Goal: Task Accomplishment & Management: Complete application form

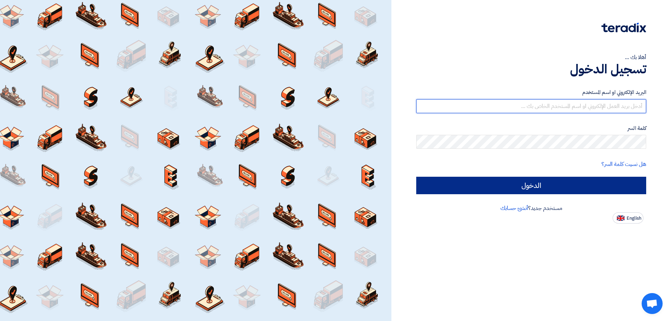
type input "[EMAIL_ADDRESS][DOMAIN_NAME]"
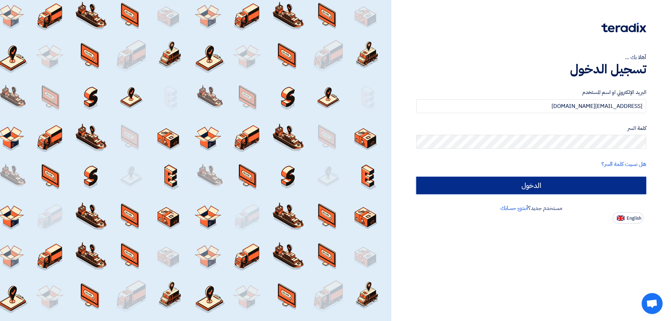
click at [540, 183] on input "الدخول" at bounding box center [531, 185] width 230 height 17
type input "Sign in"
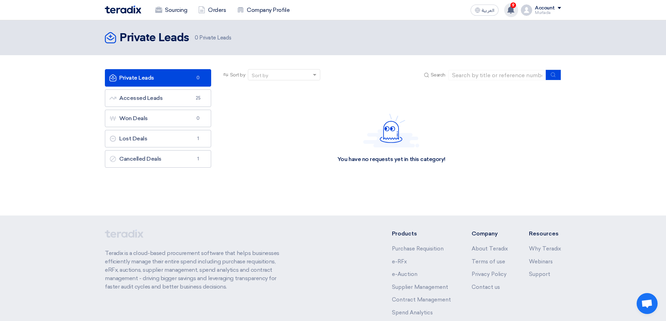
click at [507, 7] on div "9 Your offer for "[PHONE_NUMBER]" is now Not-competitive [DATE] Your offer for …" at bounding box center [511, 10] width 14 height 14
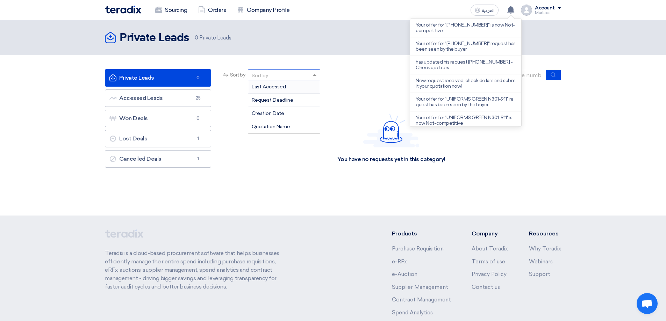
click at [320, 72] on span at bounding box center [315, 74] width 9 height 7
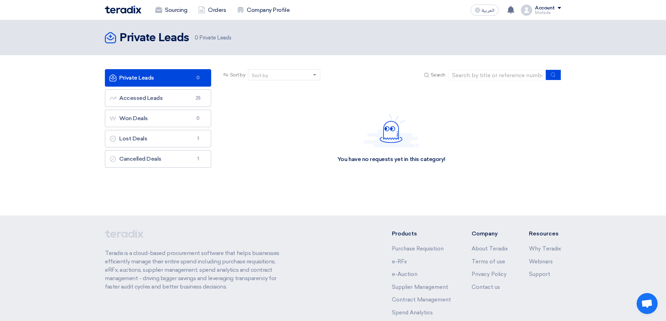
drag, startPoint x: 255, startPoint y: 167, endPoint x: 254, endPoint y: 159, distance: 8.0
click at [254, 166] on div "You have no requests yet in this category!" at bounding box center [391, 138] width 339 height 105
click at [218, 9] on link "Orders" at bounding box center [212, 9] width 39 height 15
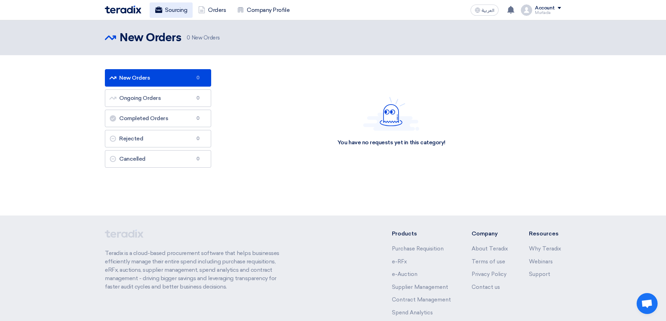
click at [174, 9] on link "Sourcing" at bounding box center [171, 9] width 43 height 15
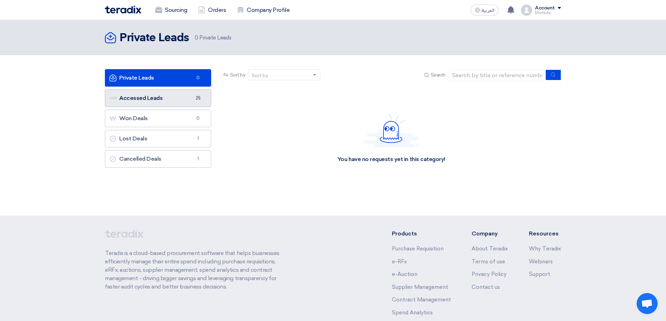
click at [172, 100] on link "Accessed Leads Accessed Leads 25" at bounding box center [158, 97] width 106 height 17
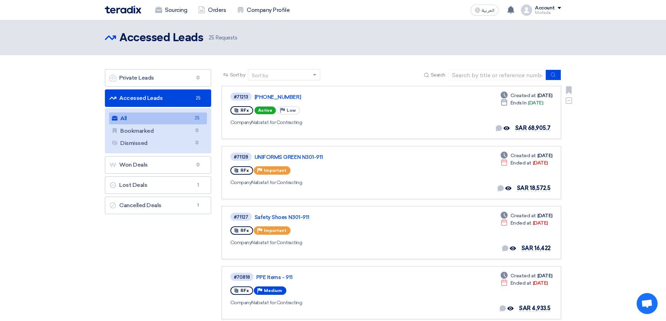
click at [244, 110] on span "RFx" at bounding box center [244, 110] width 8 height 5
click at [259, 110] on span "Active" at bounding box center [264, 111] width 21 height 8
click at [312, 123] on div "Company Nabatat for Contracting" at bounding box center [330, 122] width 200 height 7
click at [272, 123] on div "Company Nabatat for Contracting" at bounding box center [330, 122] width 200 height 7
click at [243, 98] on div "#71213" at bounding box center [241, 97] width 14 height 5
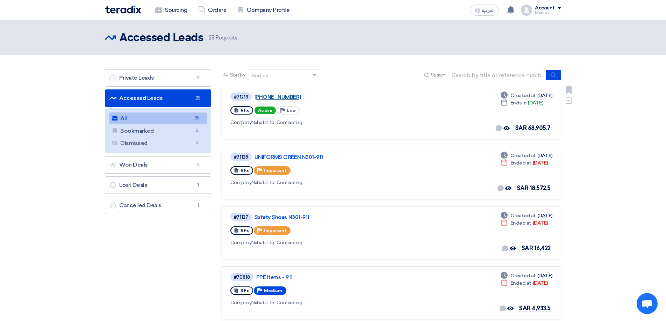
click at [264, 97] on link "[PHONE_NUMBER]" at bounding box center [341, 97] width 175 height 6
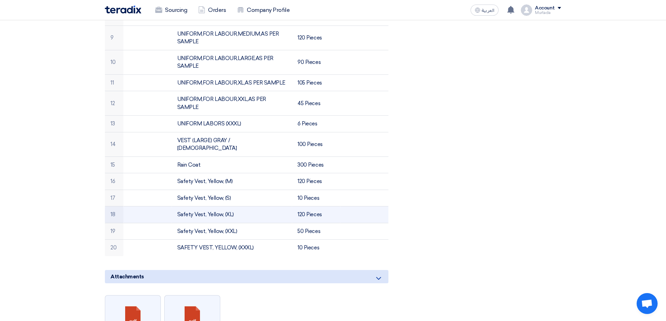
scroll to position [186, 0]
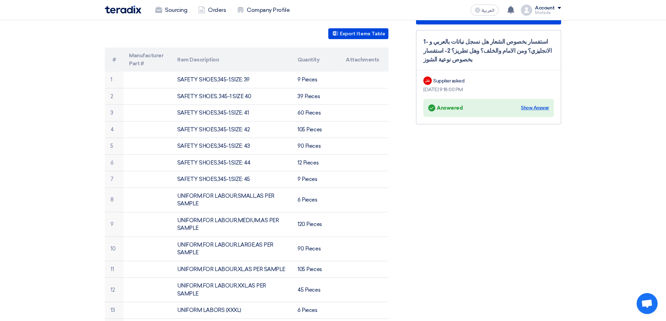
click at [535, 109] on div "Show Answer" at bounding box center [535, 107] width 28 height 7
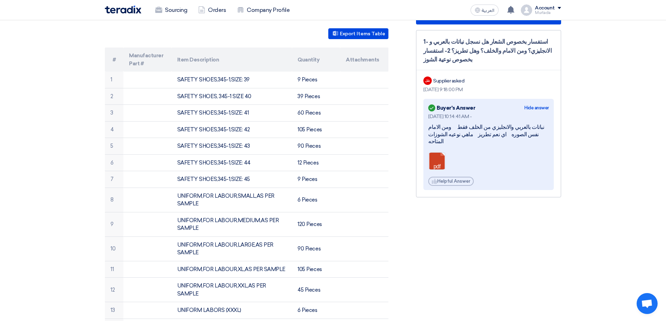
click at [462, 219] on div "RFx Timeline RFx Deadline Time Remaining 2 Hr : 24 Min : 29 Sec Questions Wall …" at bounding box center [489, 271] width 156 height 704
click at [421, 218] on div "RFx Timeline RFx Deadline Time Remaining 2 Hr : 24 Min : 25 Sec Questions Wall …" at bounding box center [489, 271] width 156 height 704
click at [359, 28] on button "Export Items Table" at bounding box center [358, 33] width 60 height 11
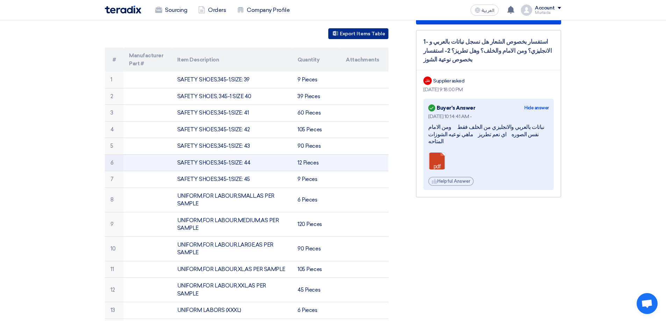
scroll to position [0, 0]
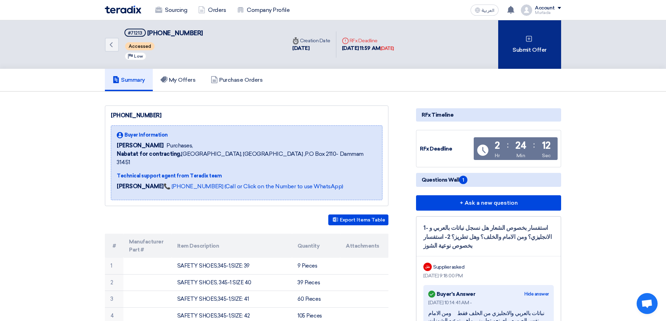
click at [522, 51] on div "Submit Offer" at bounding box center [529, 44] width 63 height 49
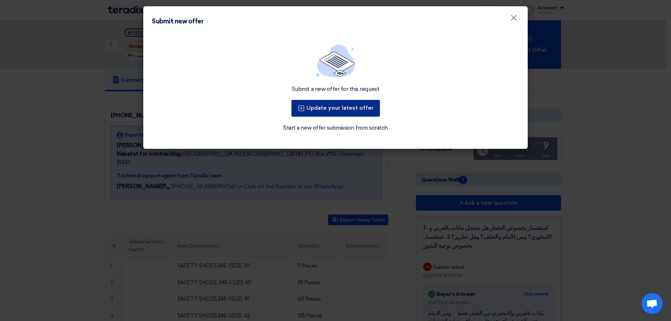
click at [353, 111] on button "Update your latest offer" at bounding box center [335, 108] width 88 height 17
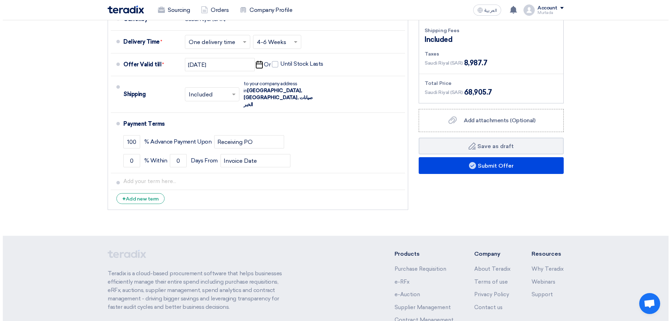
scroll to position [1087, 0]
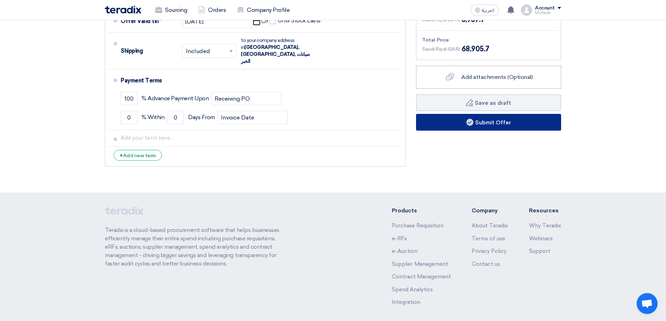
click at [509, 114] on button "Submit Offer" at bounding box center [488, 122] width 145 height 17
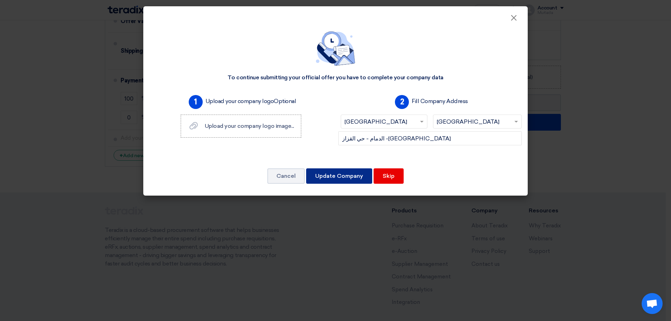
click at [347, 179] on button "Update Company" at bounding box center [339, 175] width 66 height 15
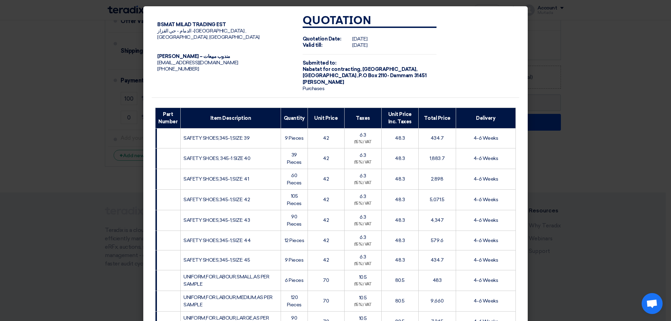
scroll to position [372, 0]
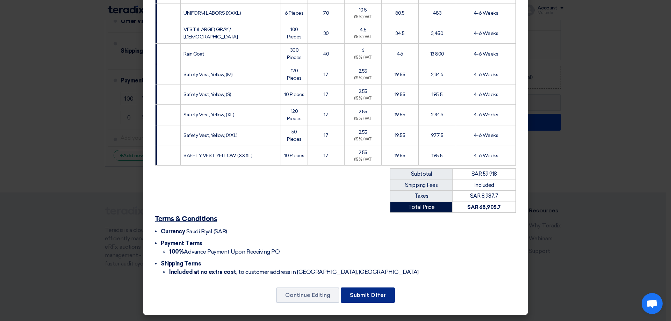
click at [378, 297] on button "Submit Offer" at bounding box center [368, 295] width 54 height 15
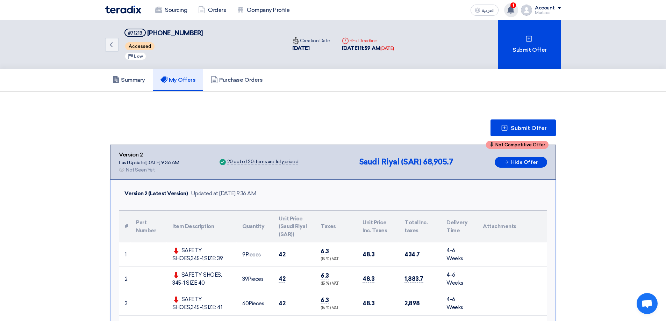
click at [509, 7] on icon at bounding box center [511, 10] width 8 height 8
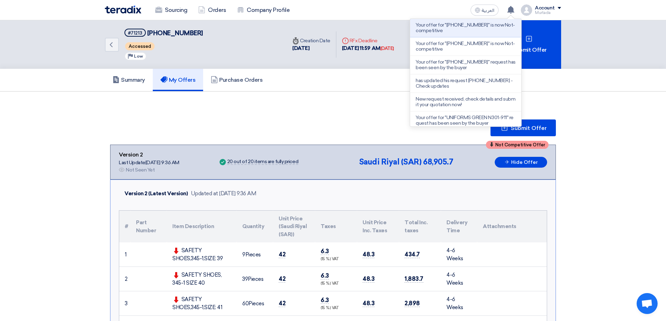
click at [326, 83] on div "Summary My Offers Purchase Orders" at bounding box center [333, 80] width 456 height 22
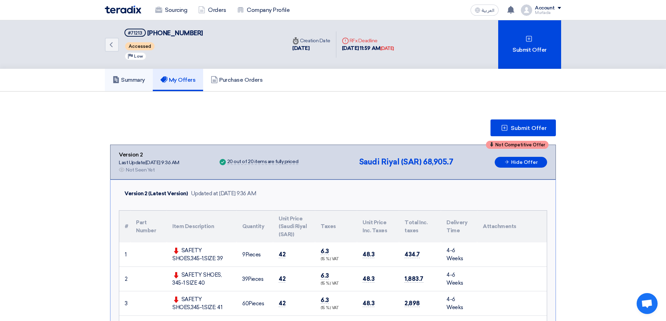
click at [129, 84] on link "Summary" at bounding box center [129, 80] width 48 height 22
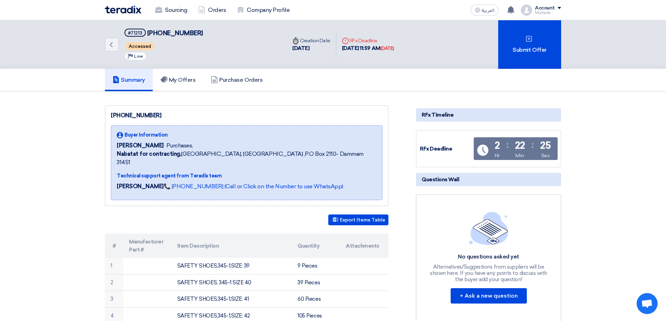
drag, startPoint x: 613, startPoint y: 133, endPoint x: 626, endPoint y: 45, distance: 88.7
